Goal: Task Accomplishment & Management: Manage account settings

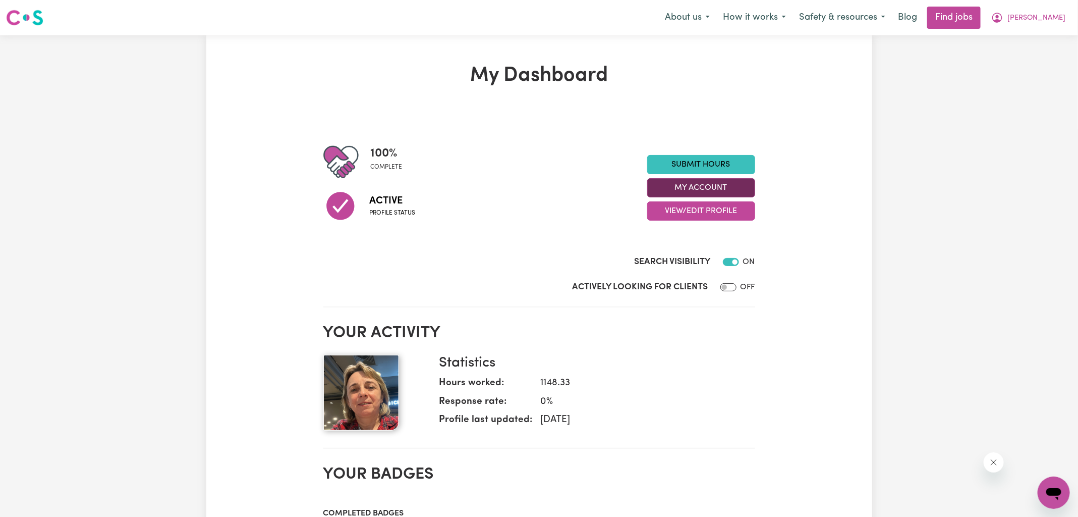
click at [664, 302] on section "100 % complete Active Profile status Submit Hours My Account View/Edit Profile …" at bounding box center [539, 209] width 432 height 195
click at [678, 188] on button "My Account" at bounding box center [701, 187] width 108 height 19
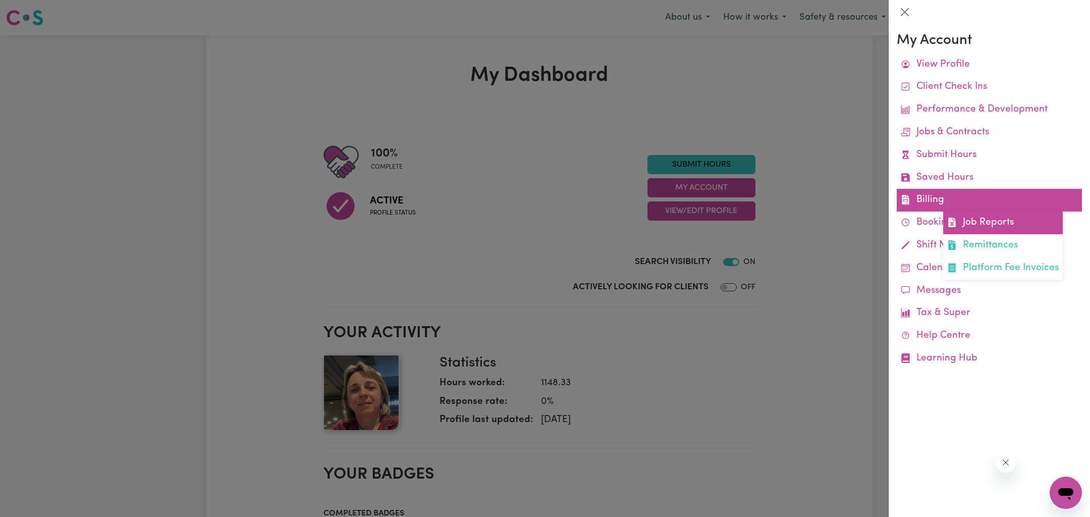
click at [1000, 217] on link "Job Reports" at bounding box center [1003, 222] width 120 height 23
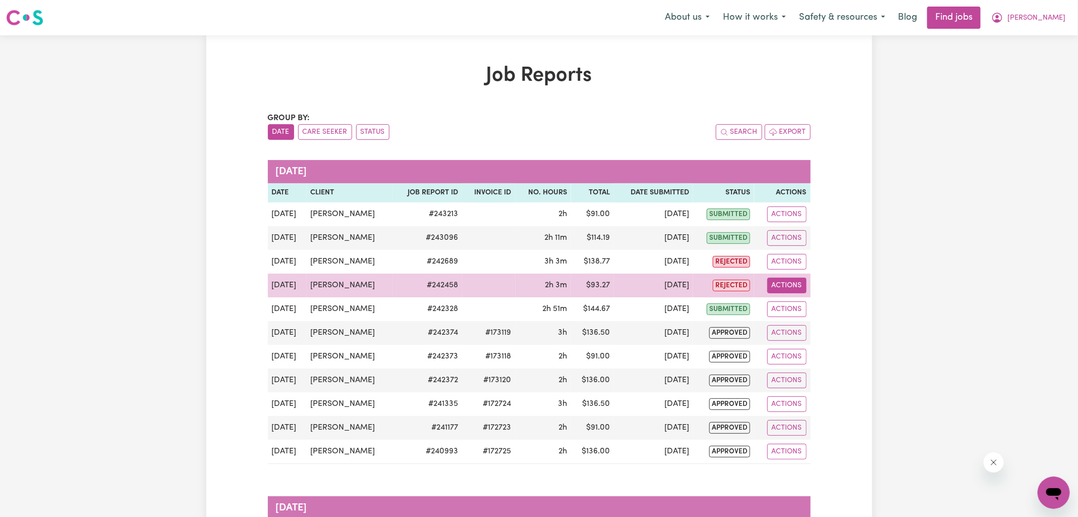
click at [775, 290] on button "Actions" at bounding box center [786, 285] width 39 height 16
click at [783, 304] on icon "View job report 242458" at bounding box center [779, 308] width 8 height 8
select select "pm"
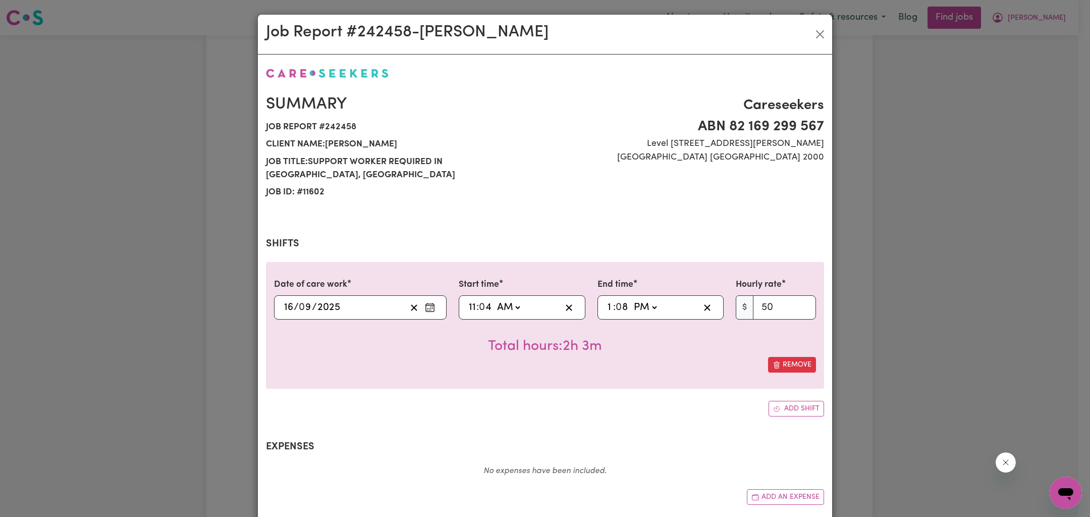
select select "50-Weekday"
click at [492, 302] on span at bounding box center [493, 307] width 3 height 11
click at [482, 300] on input "4" at bounding box center [485, 307] width 13 height 15
type input "11:00"
type input "0"
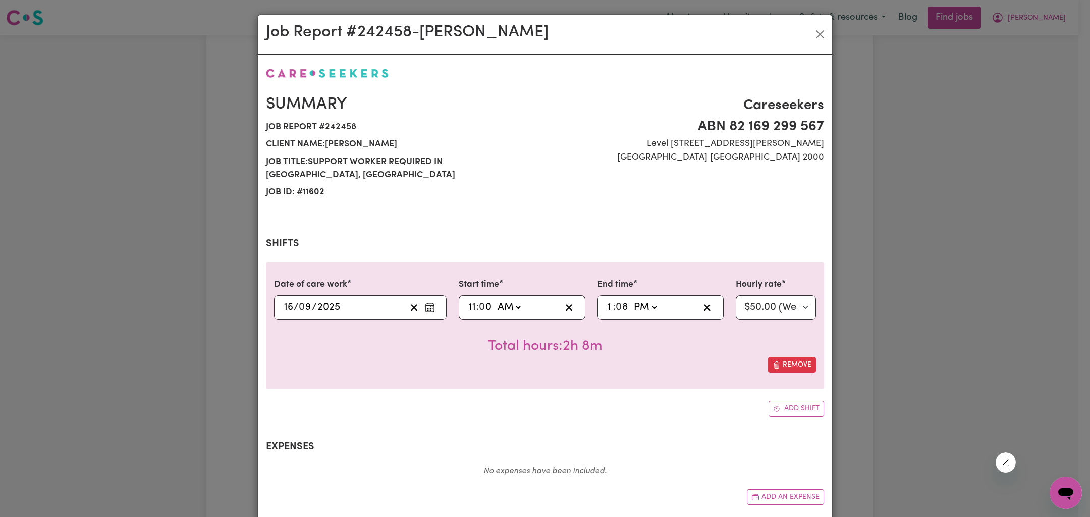
type input "13:00"
type input "0"
click at [551, 401] on div "Add shift" at bounding box center [545, 409] width 558 height 16
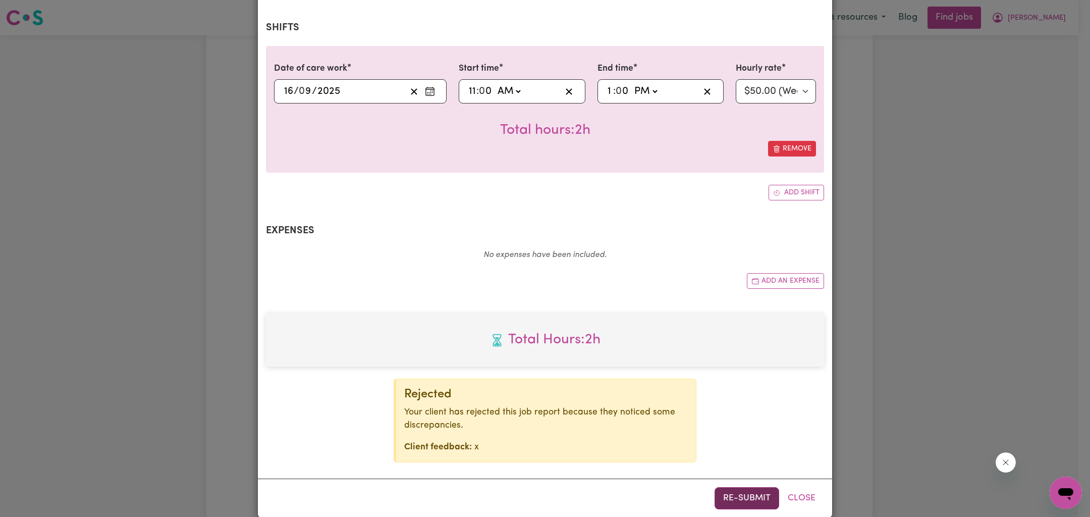
click at [721, 487] on button "Re-submit" at bounding box center [746, 498] width 65 height 22
click at [898, 340] on div "Job Report # 242458 - [PERSON_NAME] Summary Job report # 242458 Client name: [P…" at bounding box center [545, 258] width 1090 height 517
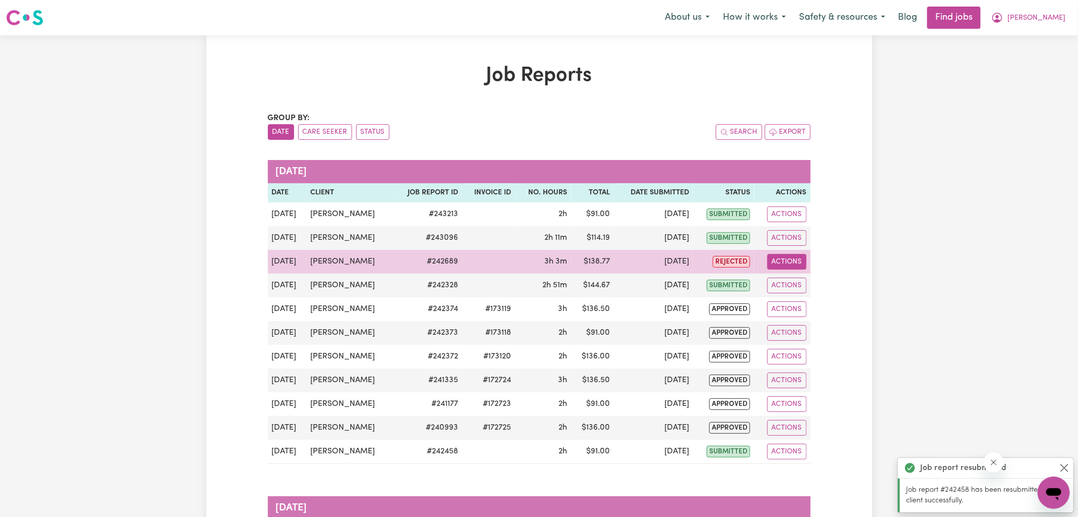
click at [782, 261] on button "Actions" at bounding box center [786, 262] width 39 height 16
click at [806, 282] on link "View Job Report" at bounding box center [810, 284] width 86 height 20
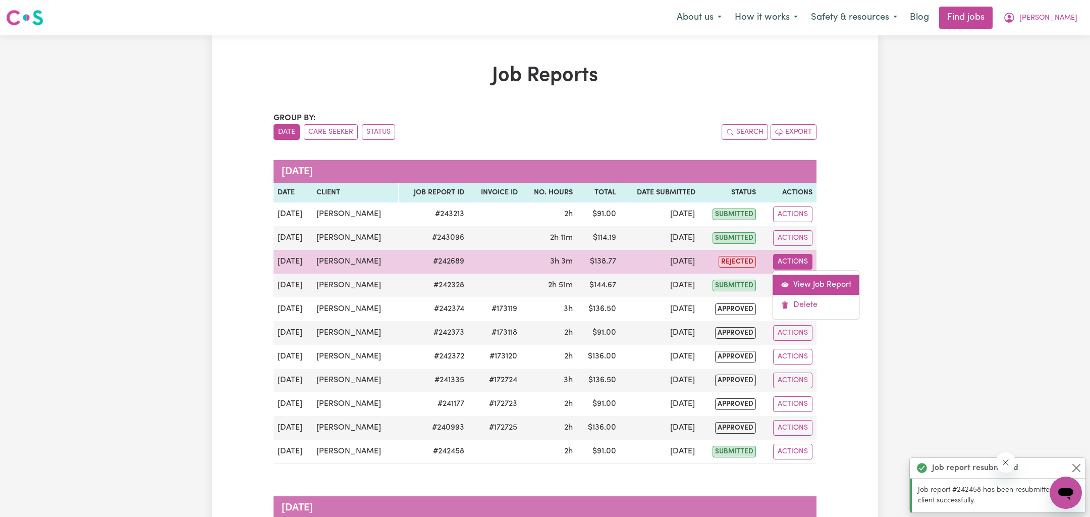
select select "pm"
select select "50-Weekday"
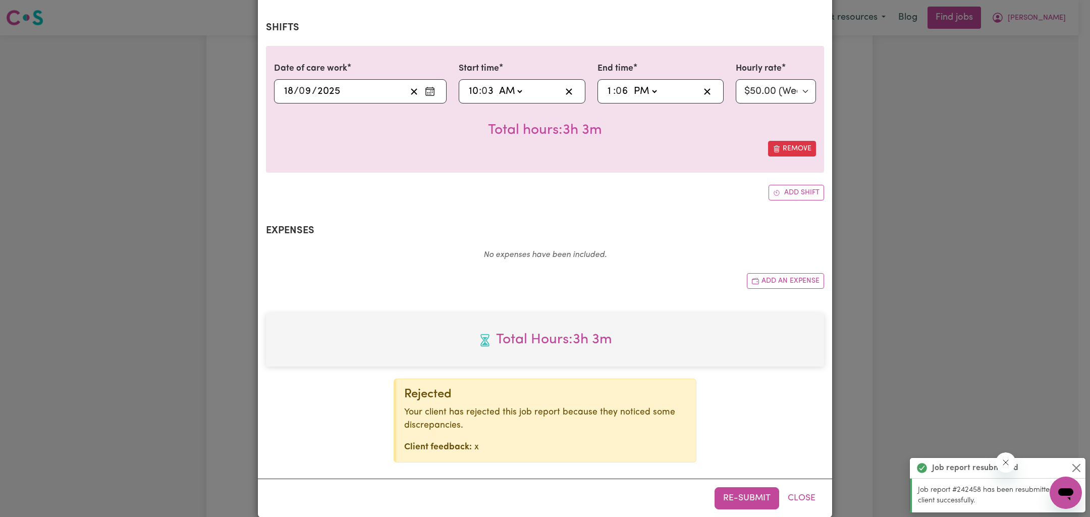
click at [486, 84] on input "3" at bounding box center [488, 91] width 12 height 15
type input "10:00"
type input "0"
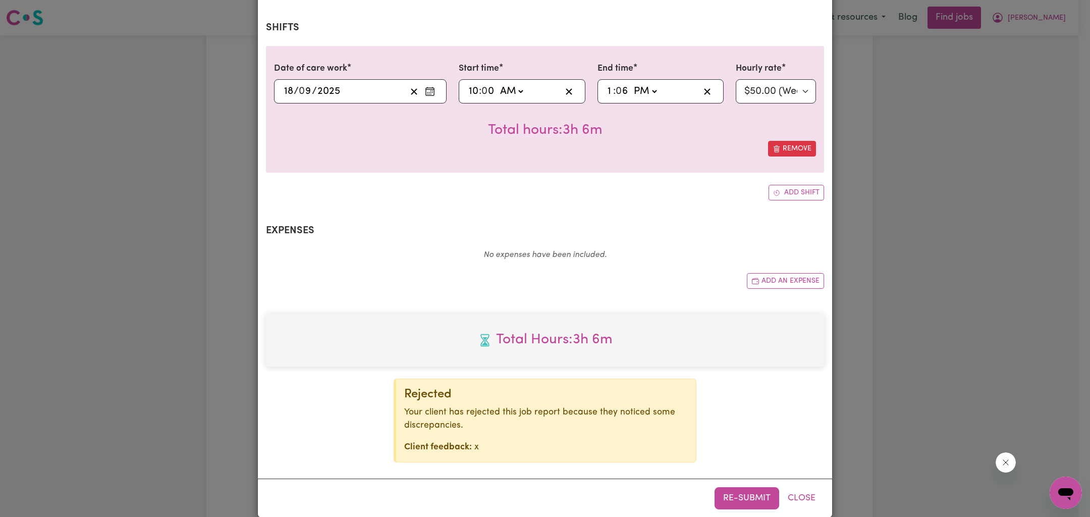
type input "13:00"
type input "0"
click at [616, 161] on div "Date of care work [DATE] 18 / 0 9 / 2025 Start time 10:00 10 : 0 0 AM PM End ti…" at bounding box center [545, 123] width 558 height 154
click at [735, 487] on button "Re-submit" at bounding box center [746, 498] width 65 height 22
click at [885, 313] on div "Job Report # 242689 - [PERSON_NAME] Summary Job report # 242689 Client name: [P…" at bounding box center [545, 258] width 1090 height 517
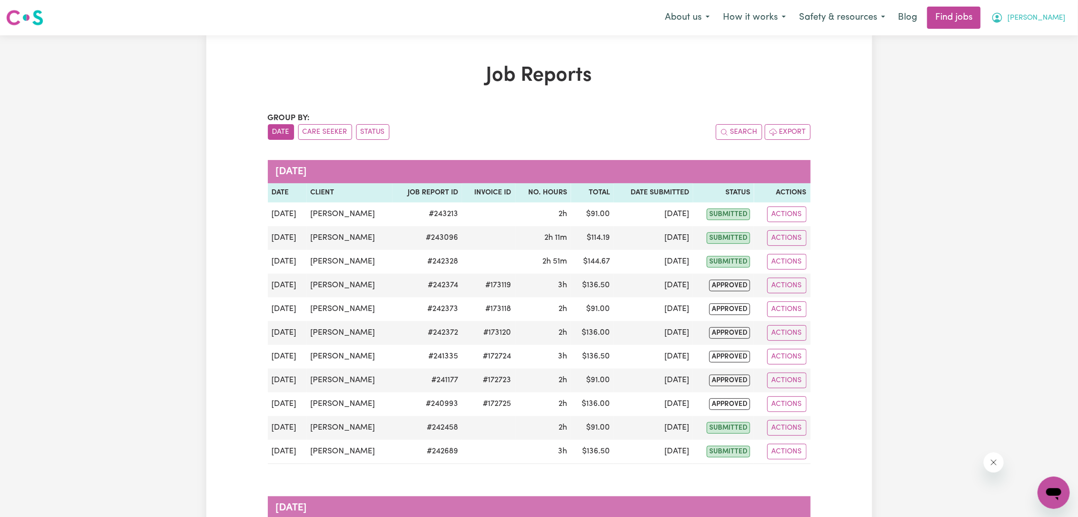
click at [1003, 16] on icon "My Account" at bounding box center [997, 18] width 12 height 12
click at [1021, 80] on link "Logout" at bounding box center [1032, 77] width 80 height 19
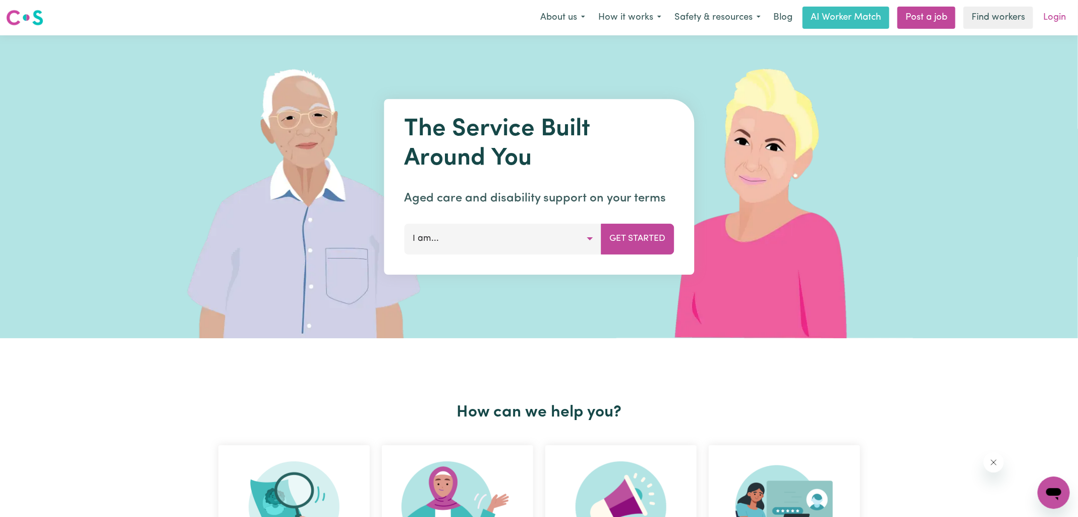
click at [1056, 19] on link "Login" at bounding box center [1054, 18] width 35 height 22
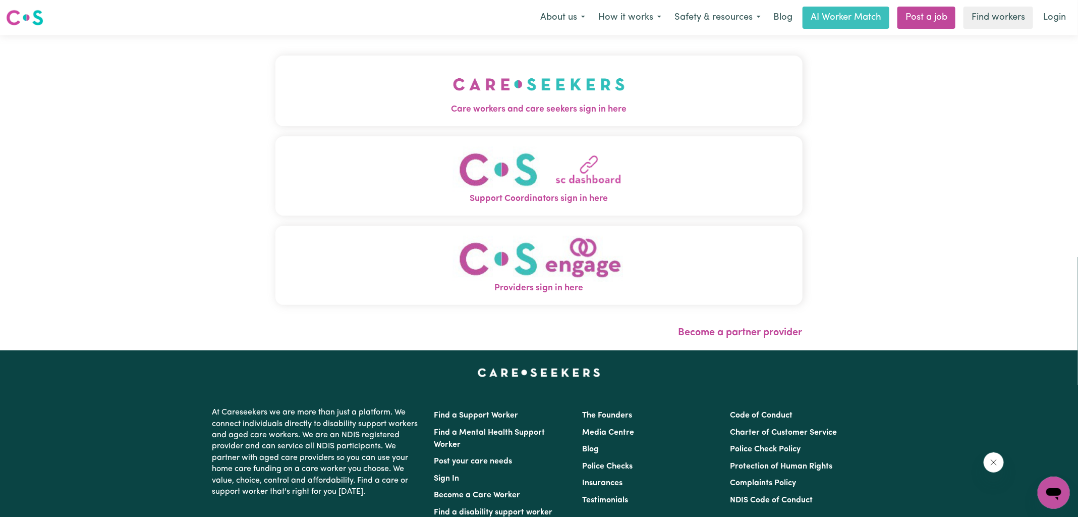
click at [585, 112] on span "Care workers and care seekers sign in here" at bounding box center [538, 109] width 527 height 13
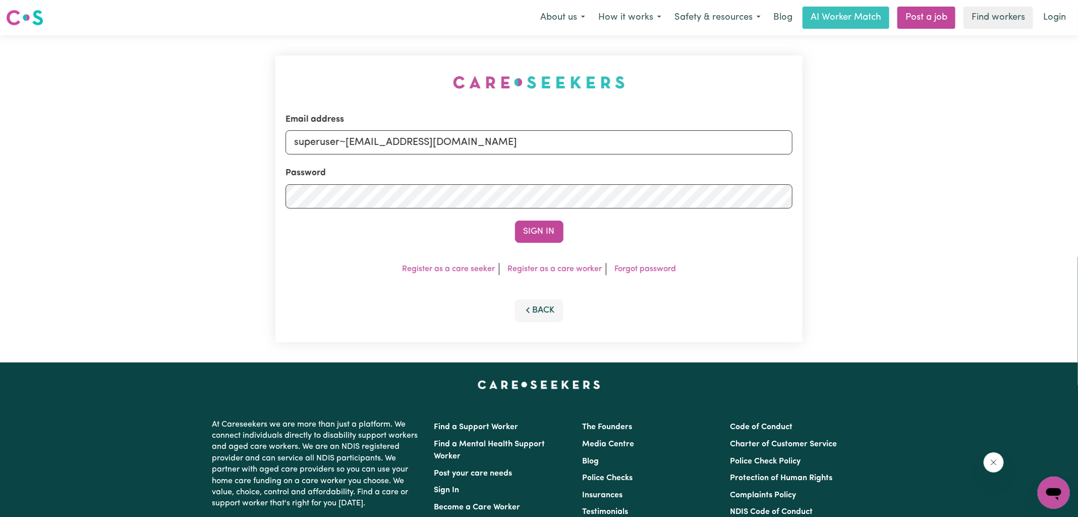
click at [385, 69] on div "Email address superuser~[EMAIL_ADDRESS][DOMAIN_NAME] Password Sign In Register …" at bounding box center [538, 198] width 539 height 327
drag, startPoint x: 348, startPoint y: 137, endPoint x: 989, endPoint y: 173, distance: 642.1
click at [989, 173] on div "Email address superuser~[EMAIL_ADDRESS][DOMAIN_NAME] Password Sign In Register …" at bounding box center [539, 198] width 1078 height 327
type input "[EMAIL_ADDRESS][DOMAIN_NAME]"
click at [544, 223] on button "Sign In" at bounding box center [539, 231] width 48 height 22
